Goal: Transaction & Acquisition: Purchase product/service

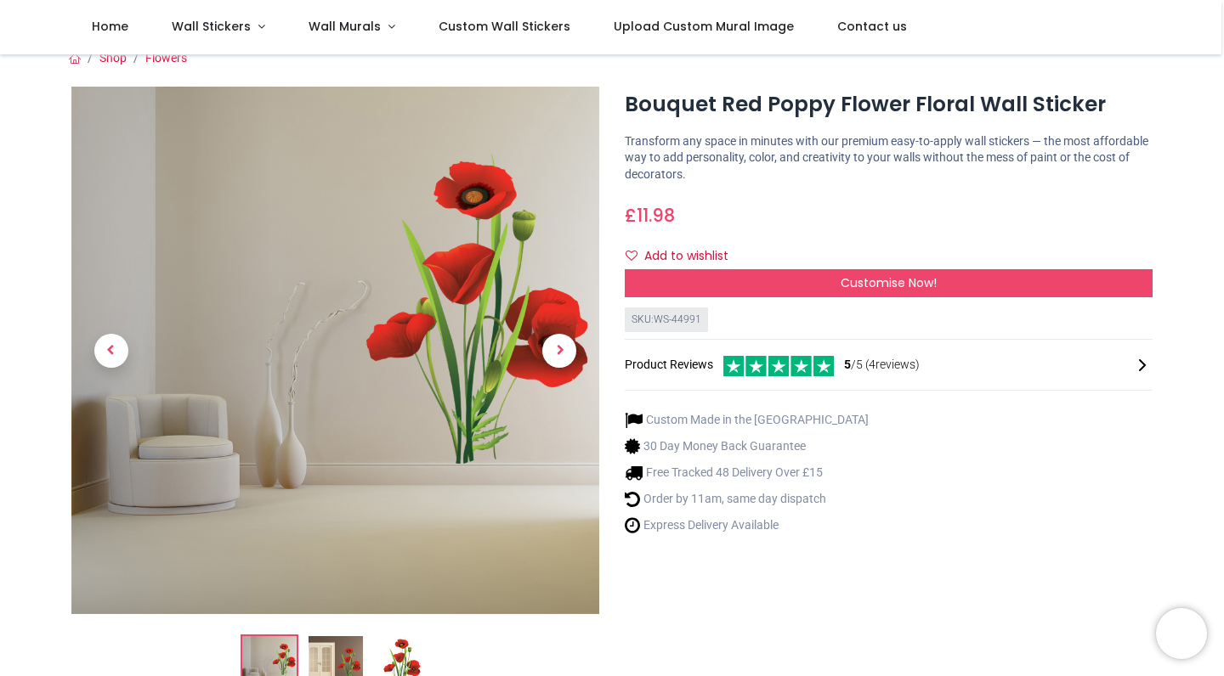
scroll to position [5, 0]
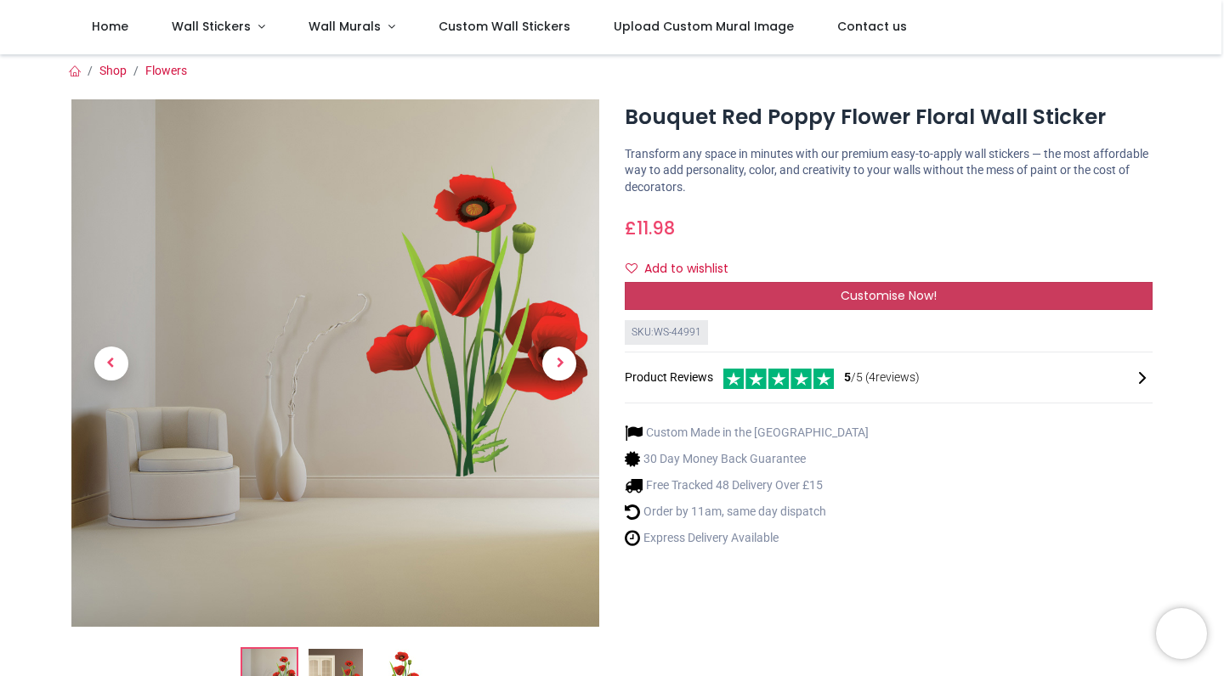
click at [773, 282] on div "Customise Now!" at bounding box center [889, 296] width 528 height 29
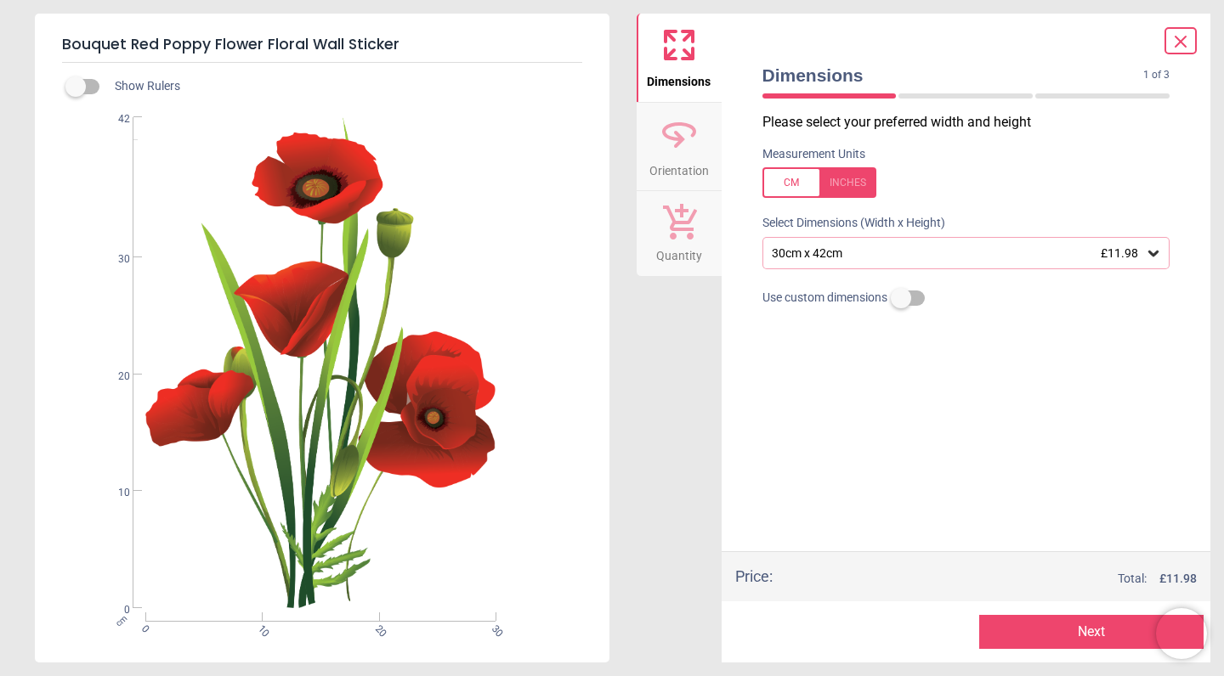
click at [1002, 254] on div "30cm x 42cm £11.98" at bounding box center [958, 253] width 376 height 14
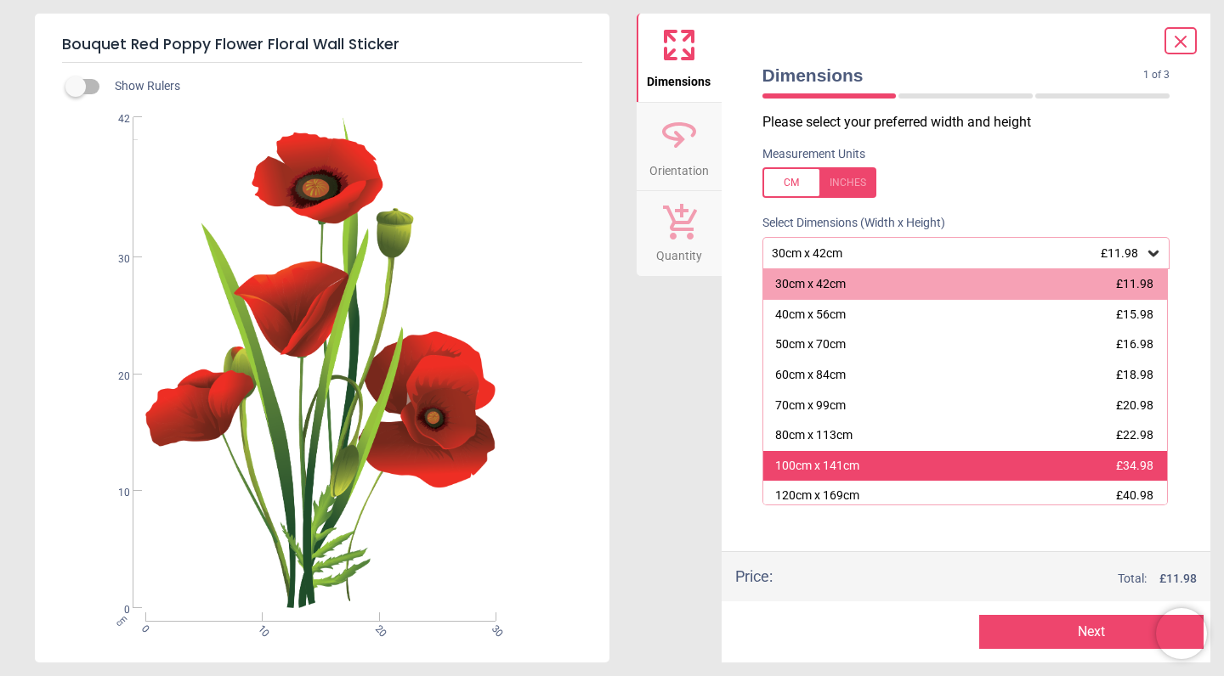
click at [953, 459] on div "100cm x 141cm £34.98" at bounding box center [965, 466] width 404 height 31
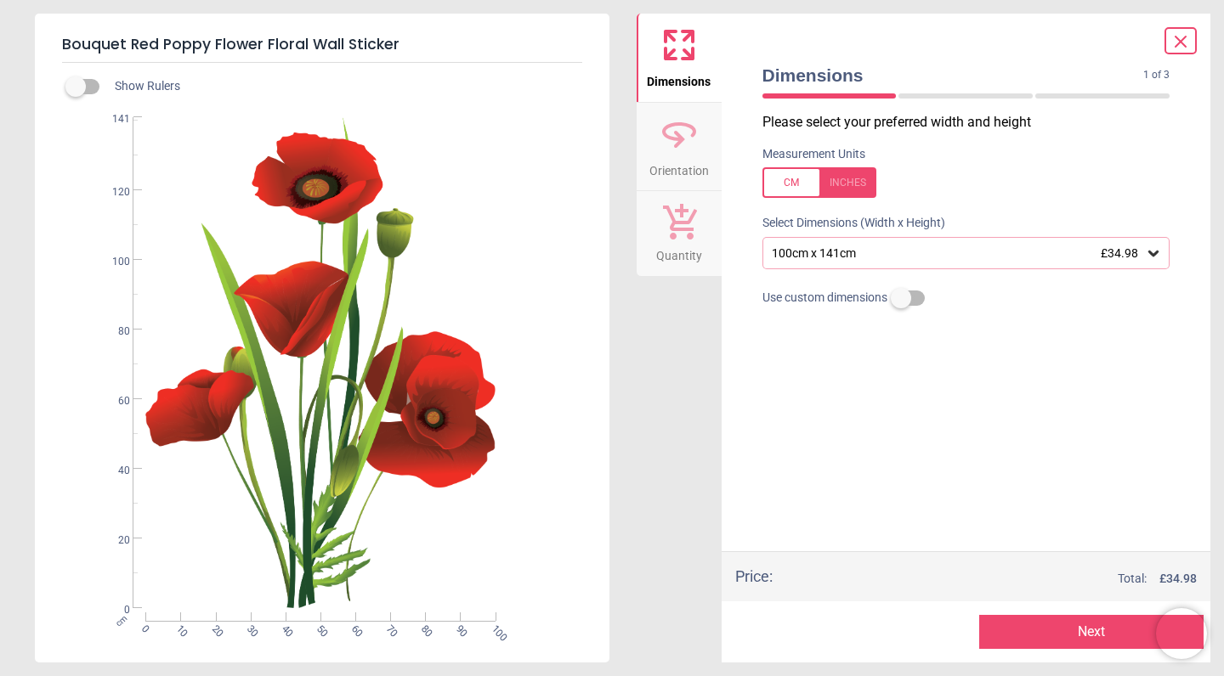
click at [1037, 252] on div "100cm x 141cm £34.98" at bounding box center [958, 253] width 376 height 14
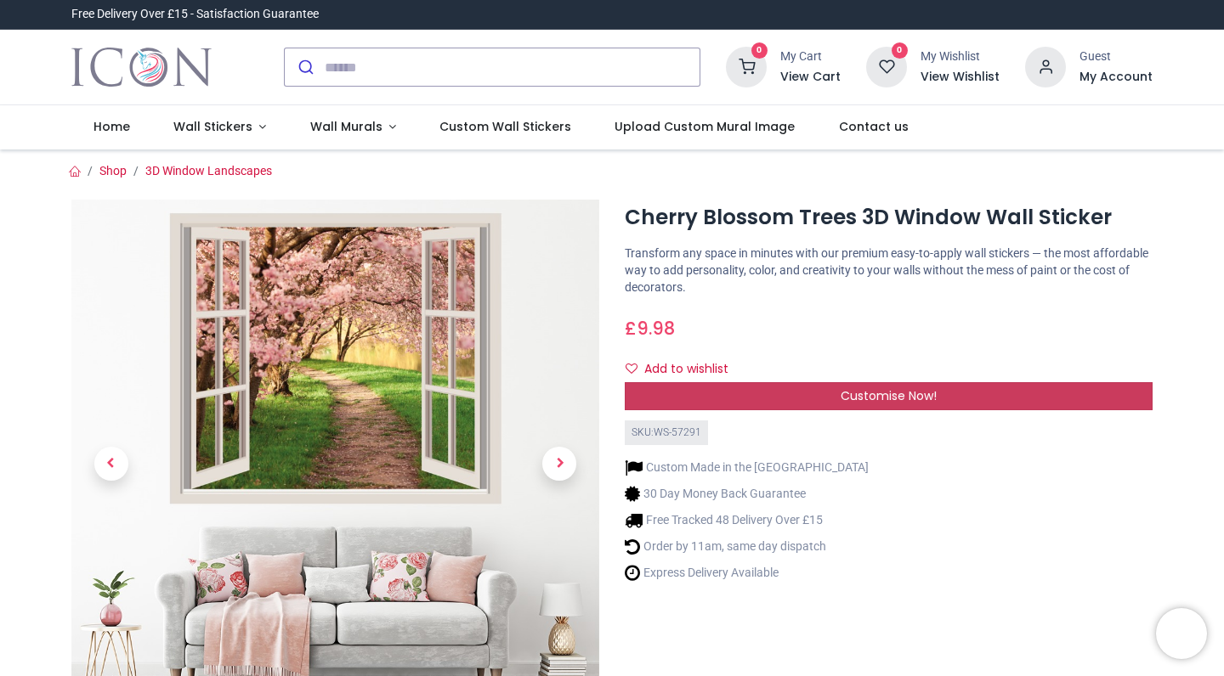
click at [776, 393] on div "Customise Now!" at bounding box center [889, 396] width 528 height 29
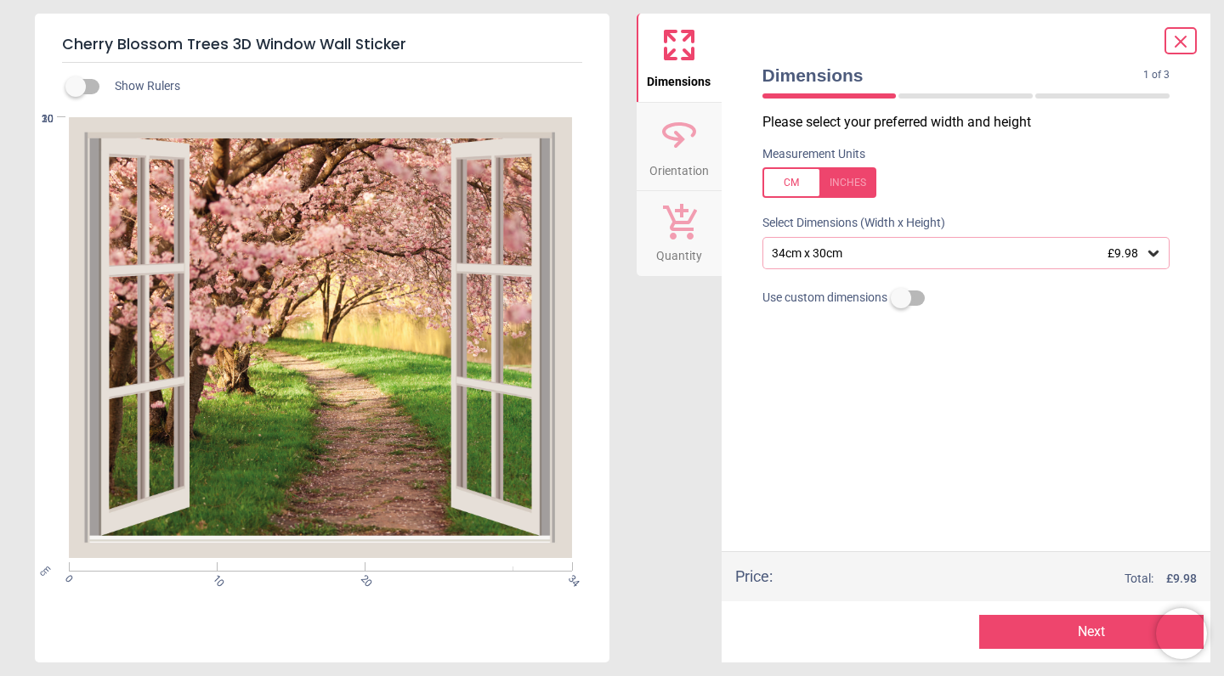
click at [895, 252] on div "34cm x 30cm £9.98" at bounding box center [958, 253] width 376 height 14
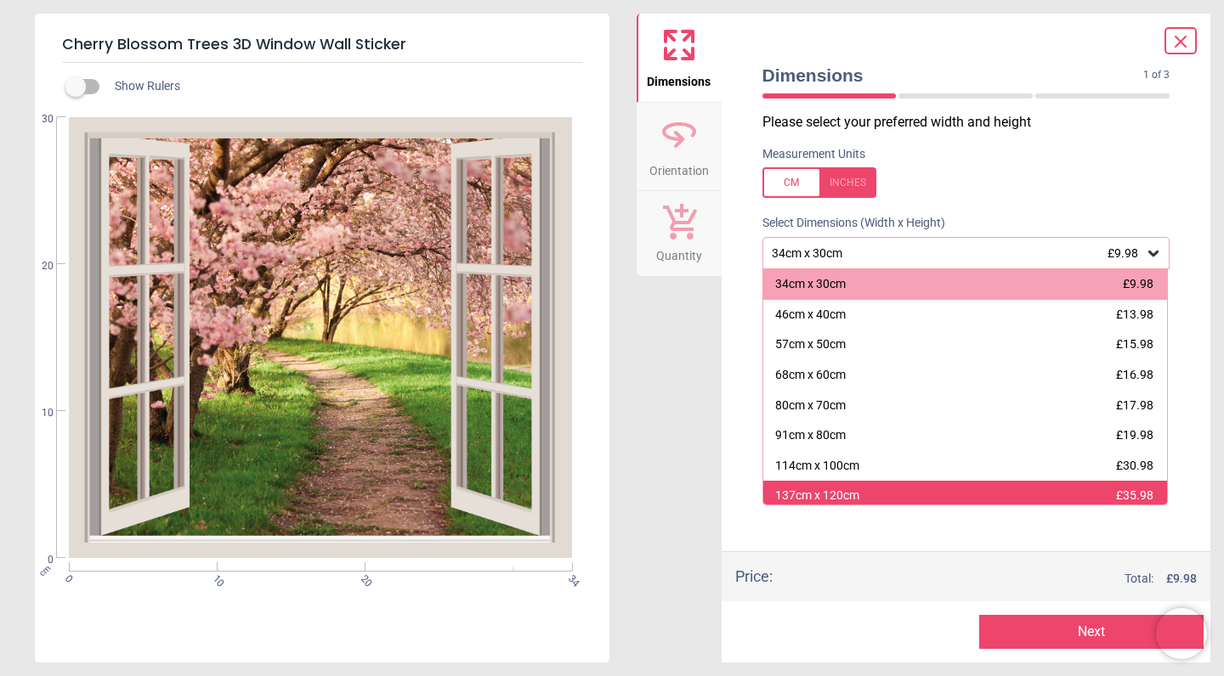
click at [879, 497] on div "137cm x 120cm £35.98" at bounding box center [965, 496] width 404 height 31
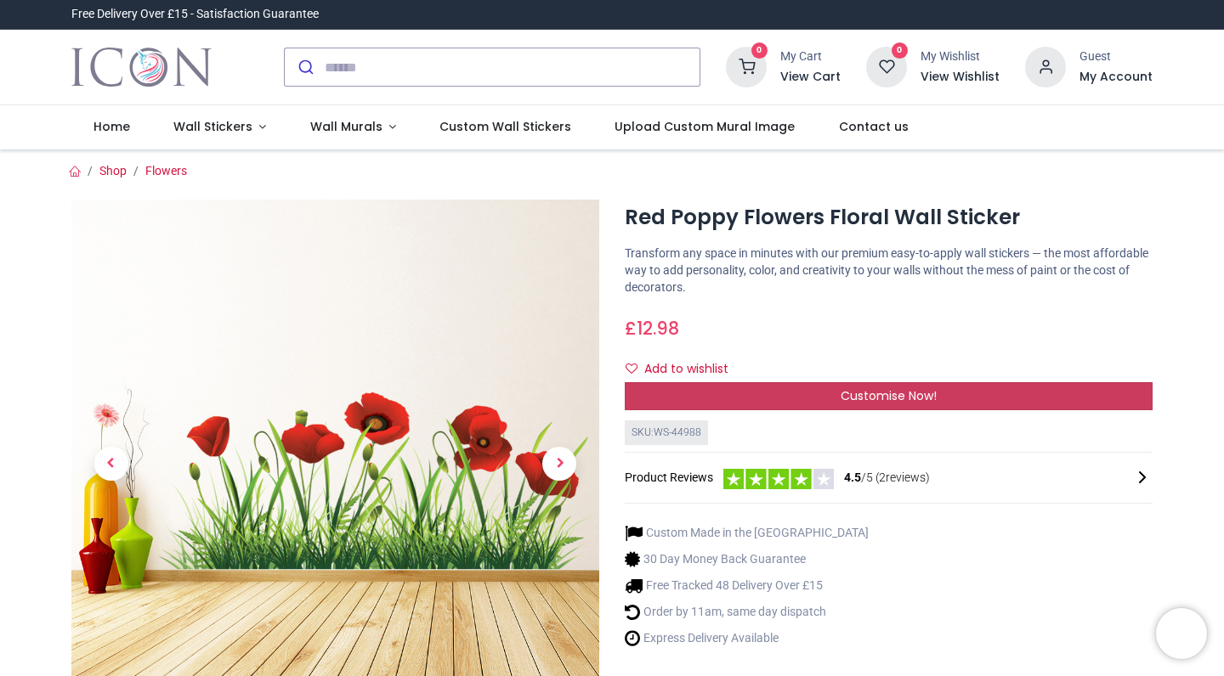
click at [725, 396] on div "Customise Now!" at bounding box center [889, 396] width 528 height 29
